Goal: Find specific page/section: Find specific page/section

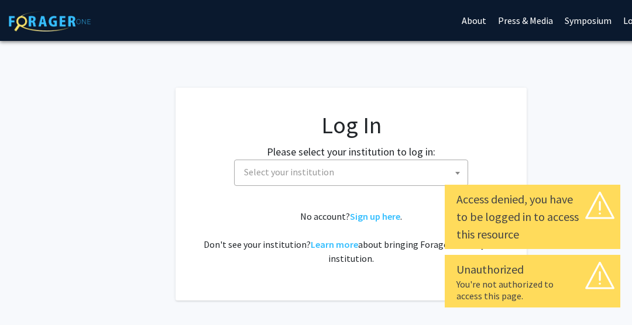
select select
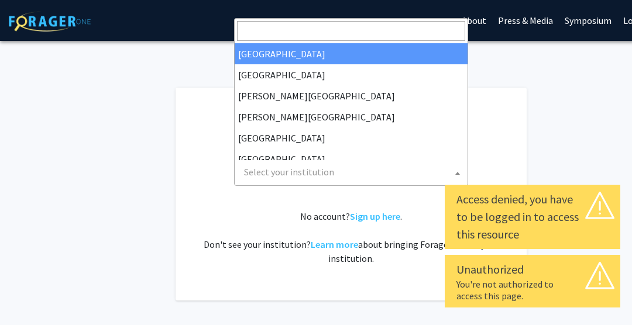
click at [434, 176] on span "Select your institution" at bounding box center [353, 172] width 228 height 24
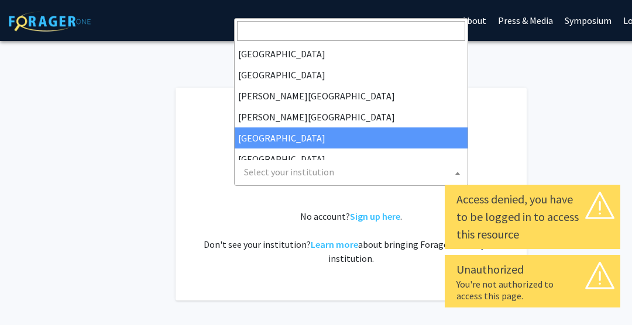
select select "6"
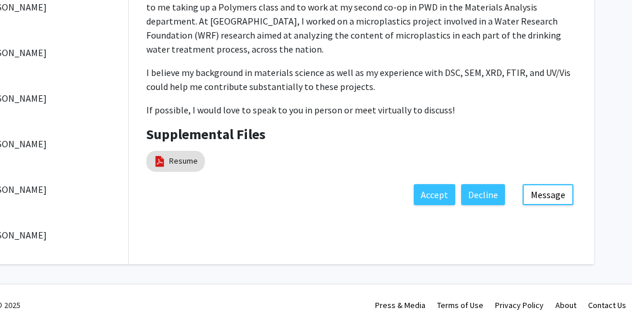
scroll to position [378, 70]
click at [180, 158] on link "Resume" at bounding box center [183, 161] width 29 height 12
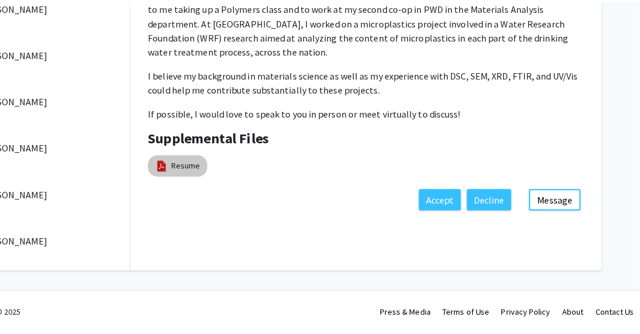
scroll to position [369, 61]
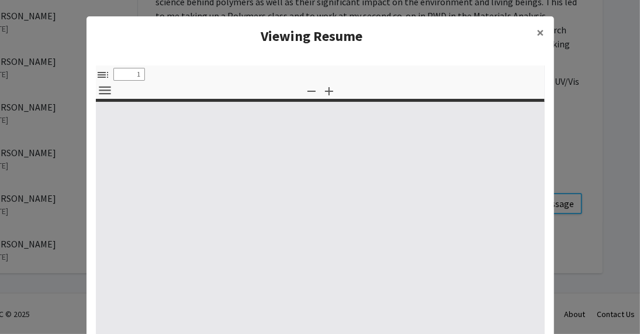
select select "custom"
type input "0"
select select "custom"
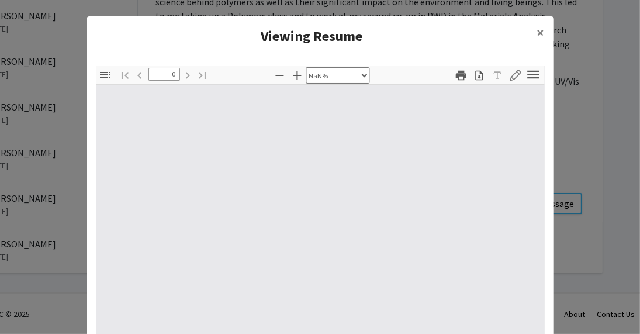
type input "1"
select select "auto"
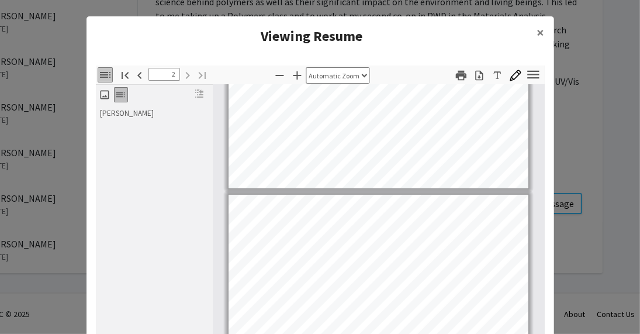
scroll to position [236, 0]
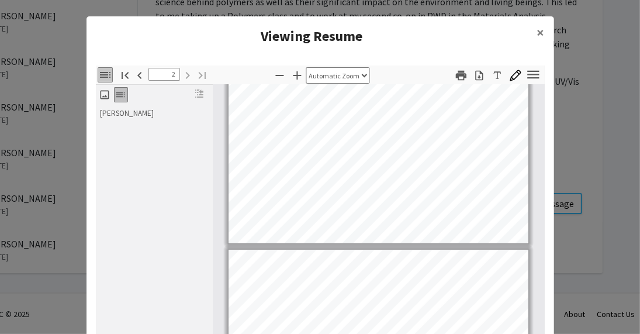
type input "1"
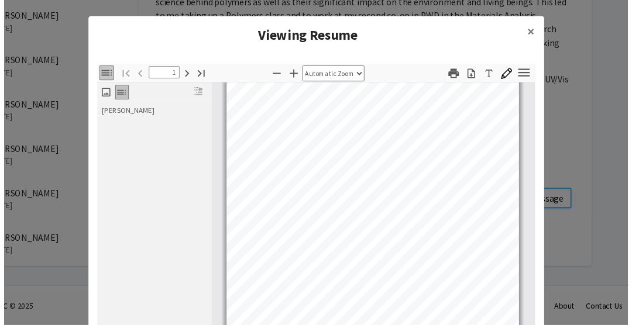
scroll to position [58, 0]
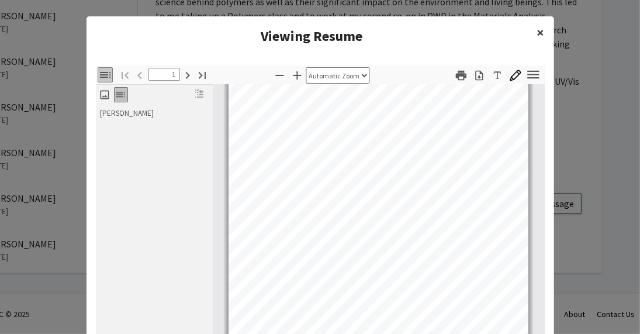
click at [537, 31] on span "×" at bounding box center [541, 32] width 8 height 18
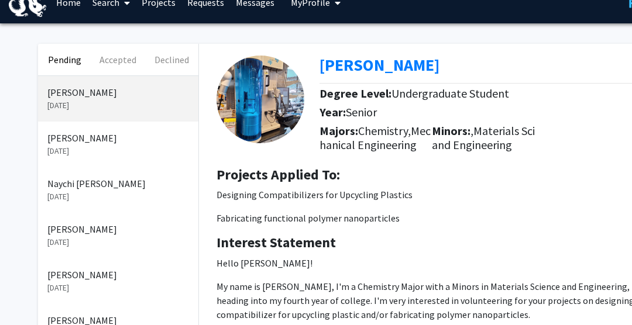
scroll to position [0, 0]
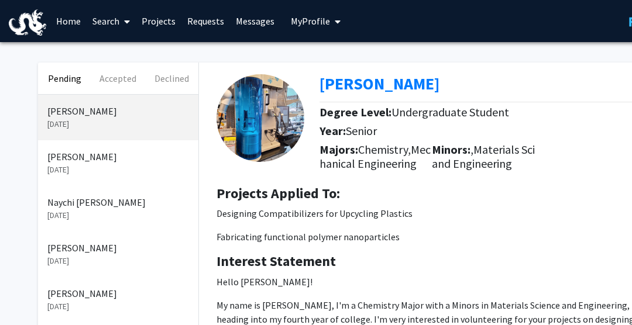
click at [163, 18] on link "Projects" at bounding box center [159, 21] width 46 height 41
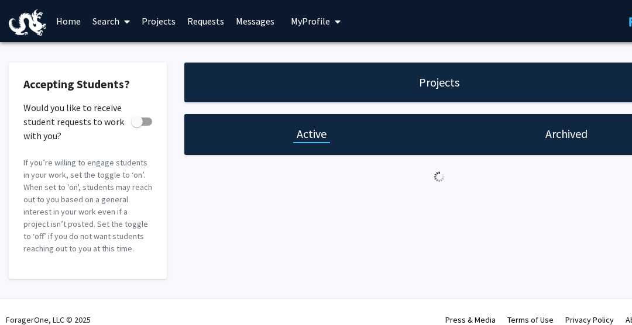
checkbox input "true"
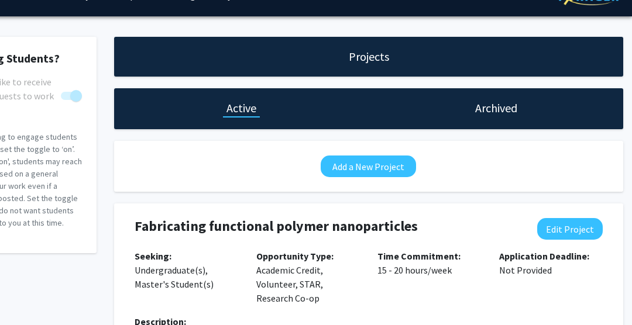
scroll to position [0, 70]
